Goal: Information Seeking & Learning: Learn about a topic

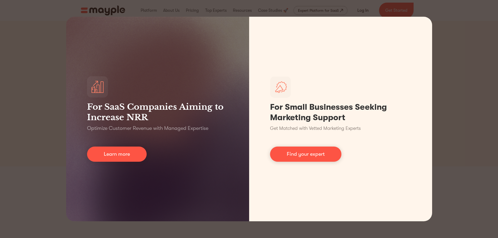
click at [466, 108] on div "For SaaS Companies Aiming to Increase NRR Optimize Customer Revenue with Manage…" at bounding box center [249, 119] width 498 height 238
click at [442, 80] on div "For SaaS Companies Aiming to Increase NRR Optimize Customer Revenue with Manage…" at bounding box center [249, 119] width 498 height 238
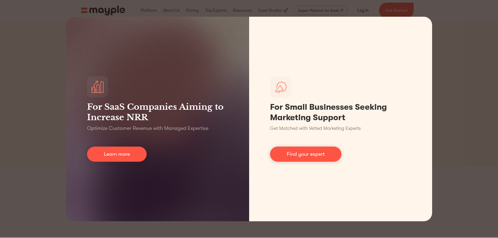
click at [464, 35] on div "For SaaS Companies Aiming to Increase NRR Optimize Customer Revenue with Manage…" at bounding box center [249, 119] width 498 height 238
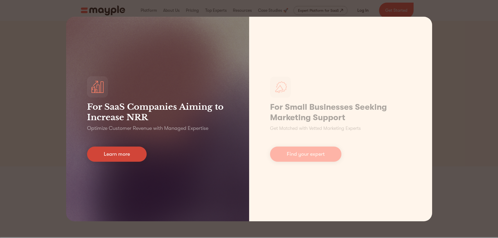
click at [119, 156] on link "Learn more" at bounding box center [117, 154] width 60 height 15
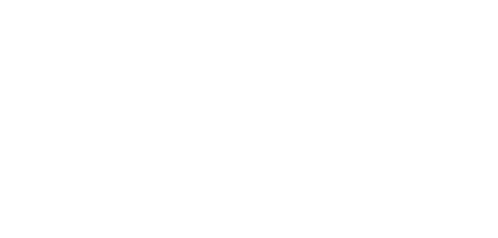
click at [0, 0] on html at bounding box center [0, 0] width 0 height 0
